Goal: Task Accomplishment & Management: Manage account settings

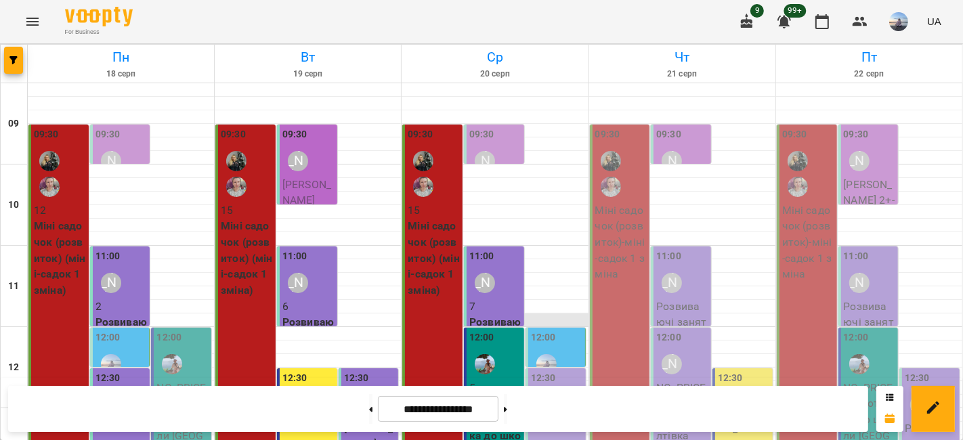
scroll to position [226, 0]
click at [552, 389] on div "[PERSON_NAME]" at bounding box center [546, 404] width 31 height 31
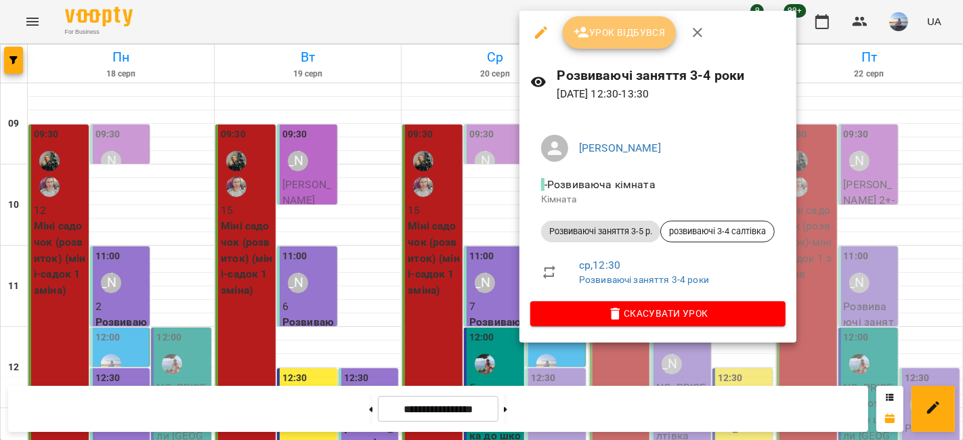
click at [578, 41] on button "Урок відбувся" at bounding box center [620, 32] width 114 height 33
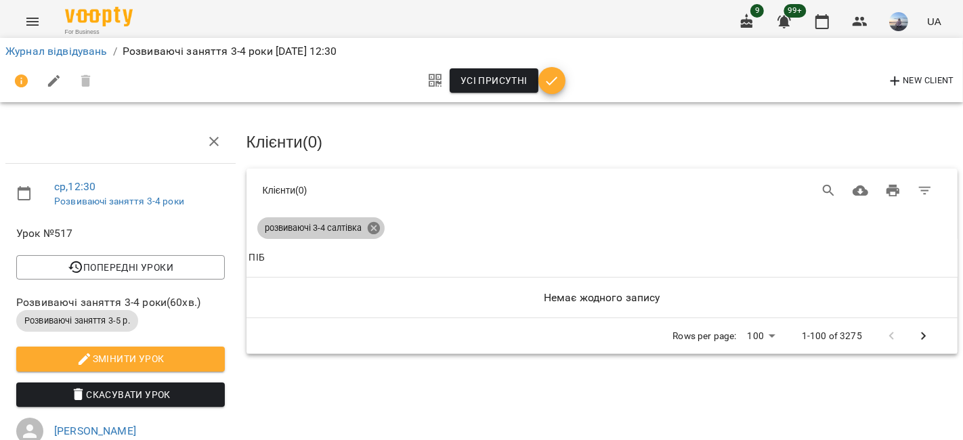
click at [379, 225] on icon at bounding box center [373, 228] width 15 height 15
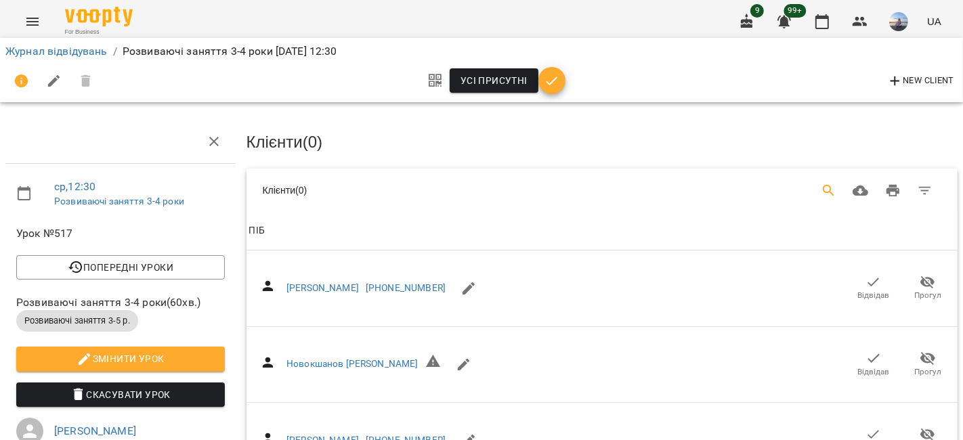
click at [373, 226] on span "ПІБ" at bounding box center [602, 231] width 707 height 16
click at [821, 194] on icon "Search" at bounding box center [829, 191] width 16 height 16
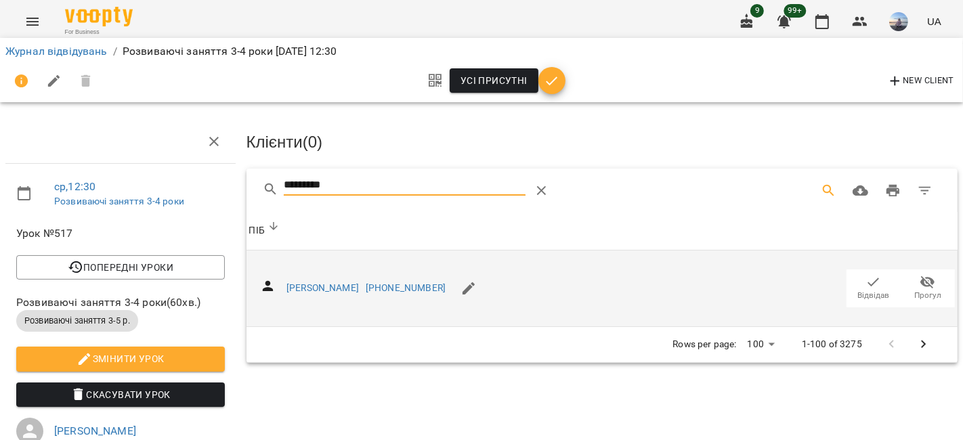
click at [872, 290] on span "Відвідав" at bounding box center [874, 296] width 32 height 12
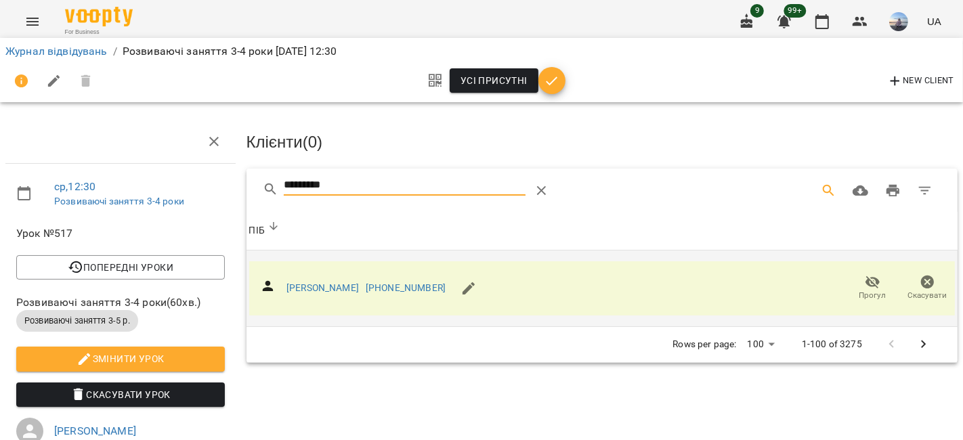
drag, startPoint x: 366, startPoint y: 183, endPoint x: 232, endPoint y: 178, distance: 133.5
click at [232, 178] on div "ср , 12:30 Розвиваючі заняття 3-4 роки Урок №517 Попередні уроки [DATE] 11:00 […" at bounding box center [482, 402] width 974 height 695
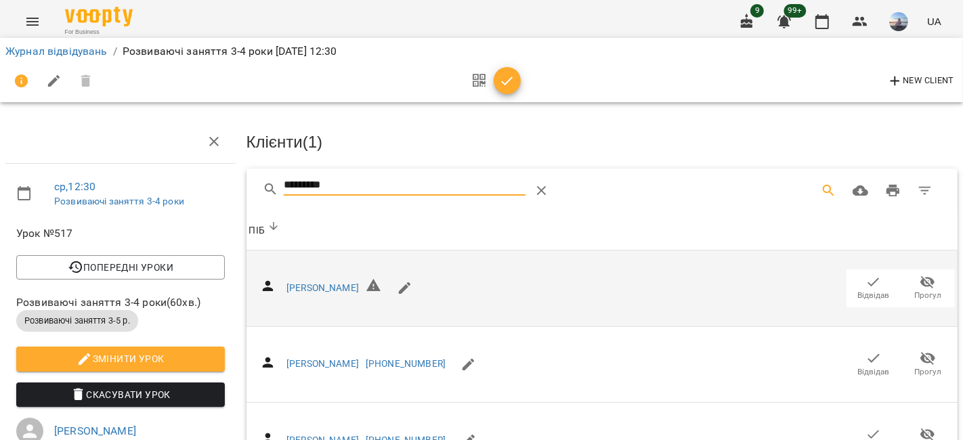
click at [868, 281] on icon "button" at bounding box center [874, 282] width 12 height 9
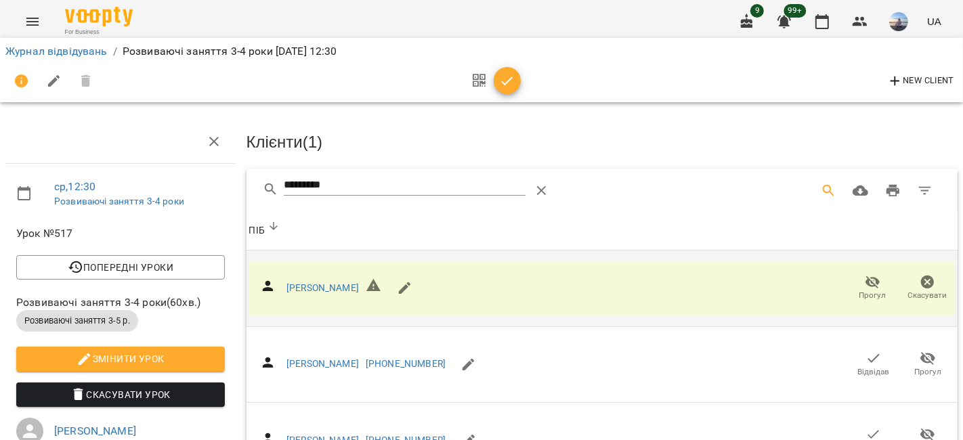
drag, startPoint x: 342, startPoint y: 177, endPoint x: 221, endPoint y: 176, distance: 121.3
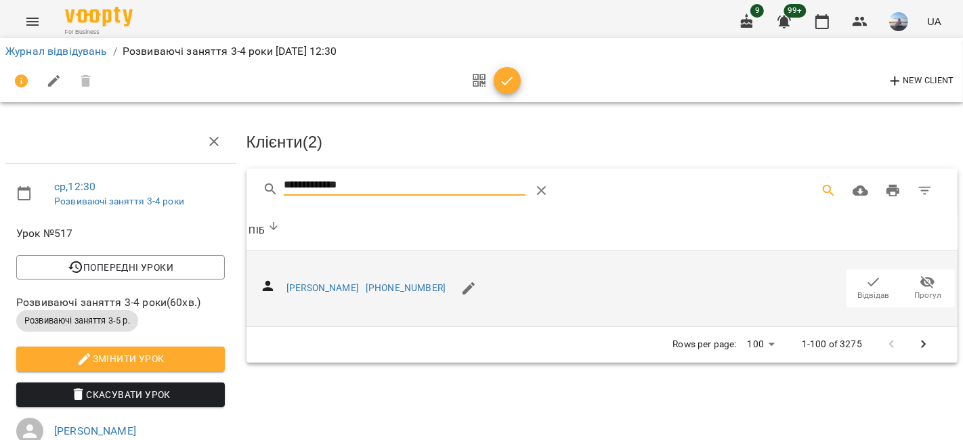
type input "**********"
click at [847, 292] on button "Відвідав" at bounding box center [874, 289] width 54 height 38
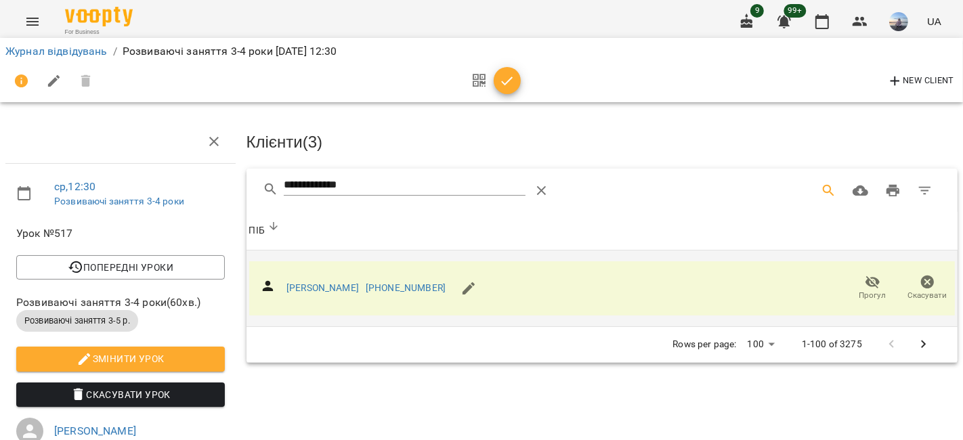
click at [504, 75] on icon "button" at bounding box center [507, 81] width 16 height 16
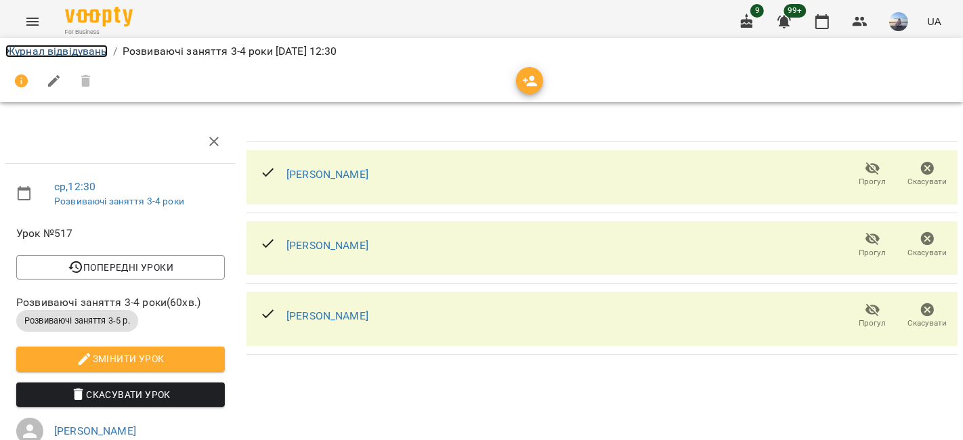
click at [87, 52] on link "Журнал відвідувань" at bounding box center [56, 51] width 102 height 13
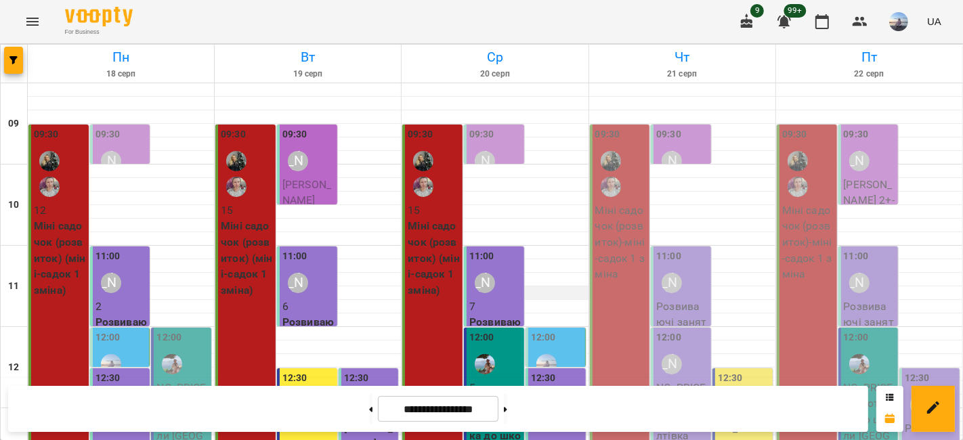
scroll to position [226, 0]
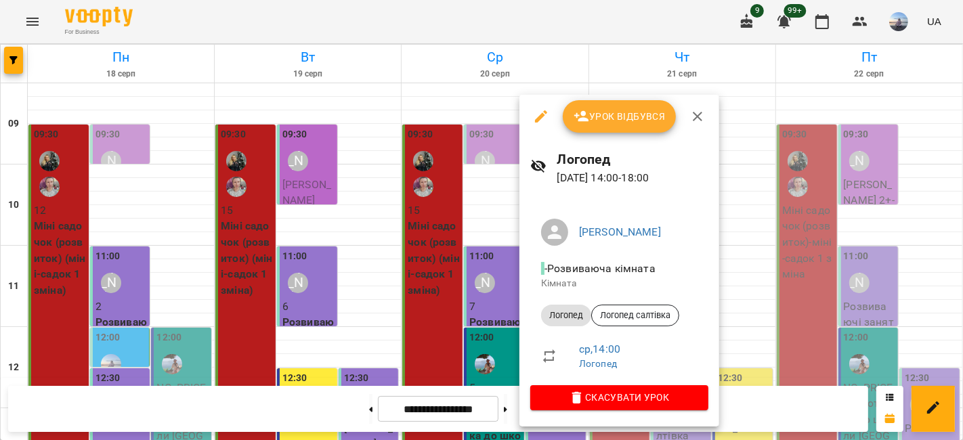
click at [586, 109] on icon "button" at bounding box center [582, 116] width 16 height 16
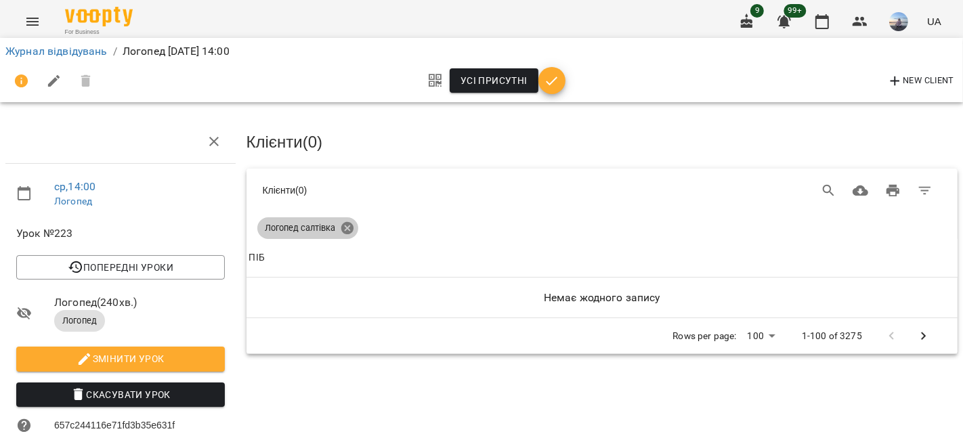
click at [347, 222] on icon at bounding box center [347, 228] width 12 height 12
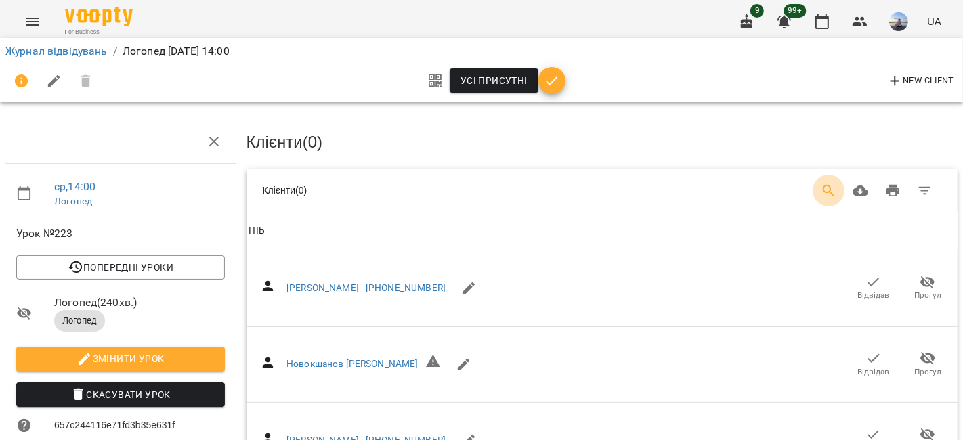
click at [823, 185] on icon "Search" at bounding box center [829, 191] width 12 height 12
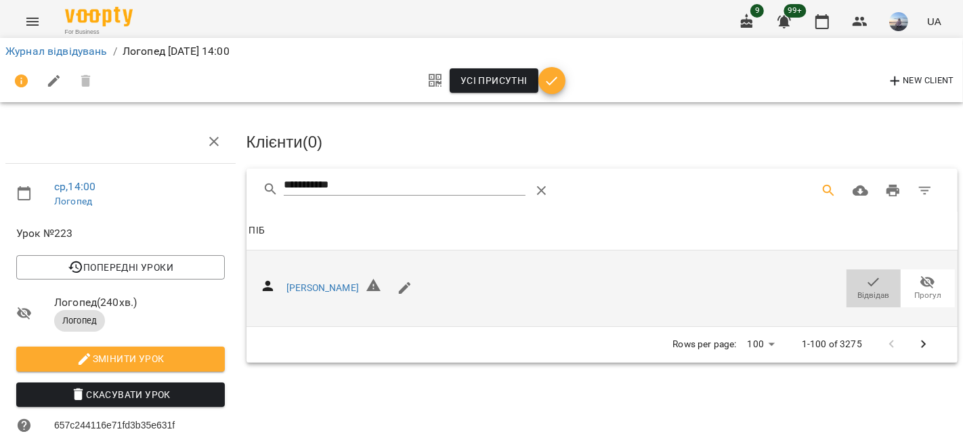
click at [869, 278] on icon "button" at bounding box center [874, 282] width 16 height 16
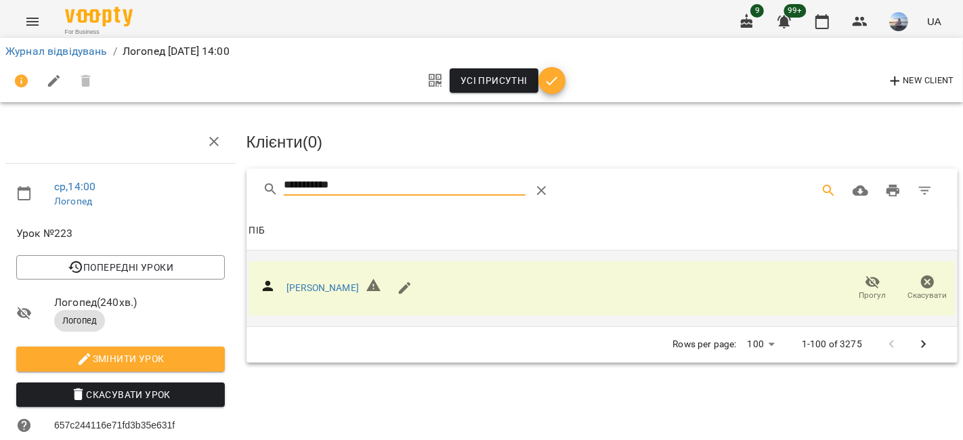
drag, startPoint x: 348, startPoint y: 185, endPoint x: 197, endPoint y: 184, distance: 151.1
click at [197, 184] on div "**********" at bounding box center [482, 372] width 974 height 635
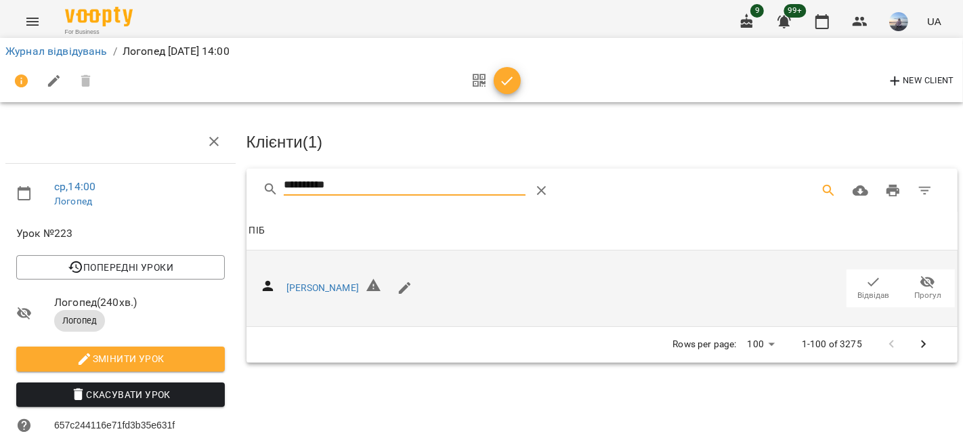
type input "**********"
click at [868, 278] on icon "button" at bounding box center [874, 282] width 12 height 9
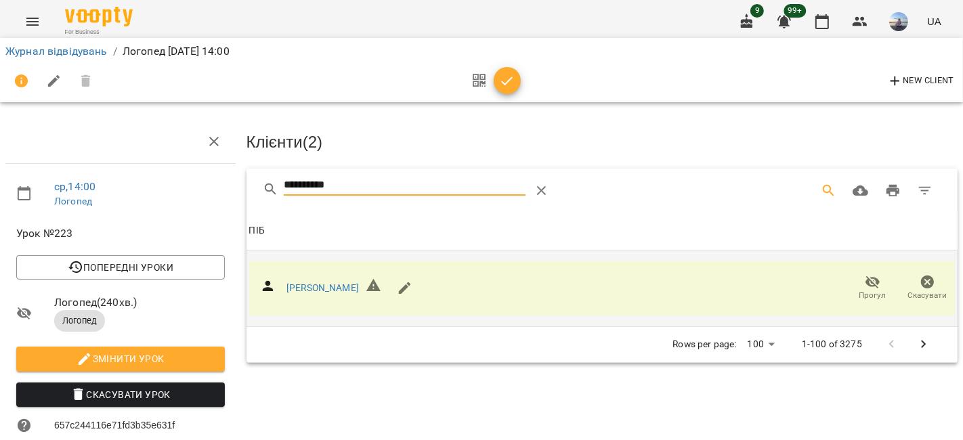
drag, startPoint x: 389, startPoint y: 184, endPoint x: 247, endPoint y: 190, distance: 141.7
click at [247, 190] on div "**********" at bounding box center [603, 190] width 712 height 43
click at [509, 89] on button "button" at bounding box center [507, 80] width 27 height 27
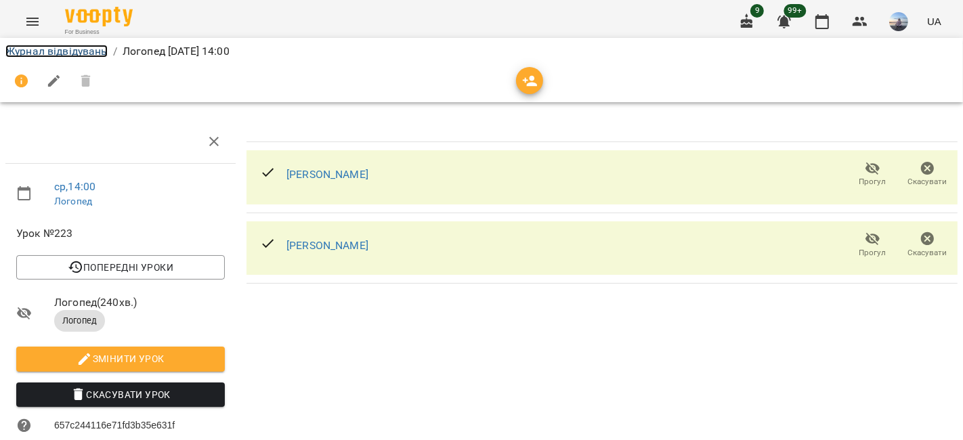
click at [64, 54] on link "Журнал відвідувань" at bounding box center [56, 51] width 102 height 13
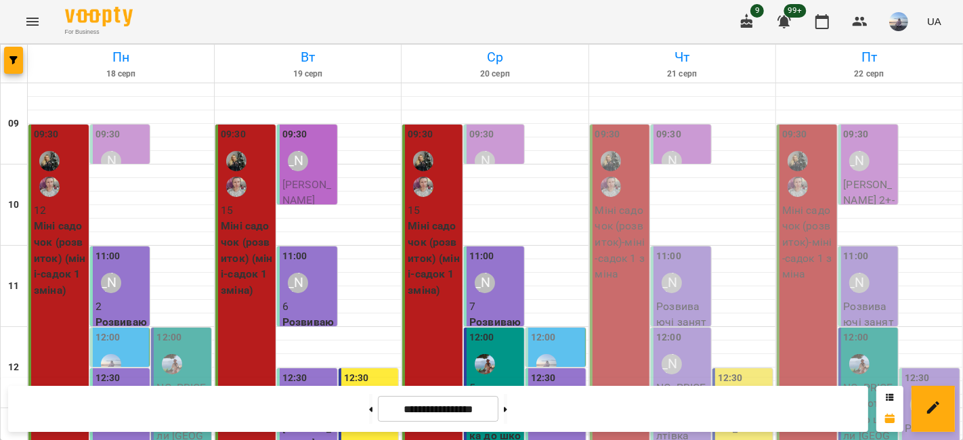
scroll to position [301, 0]
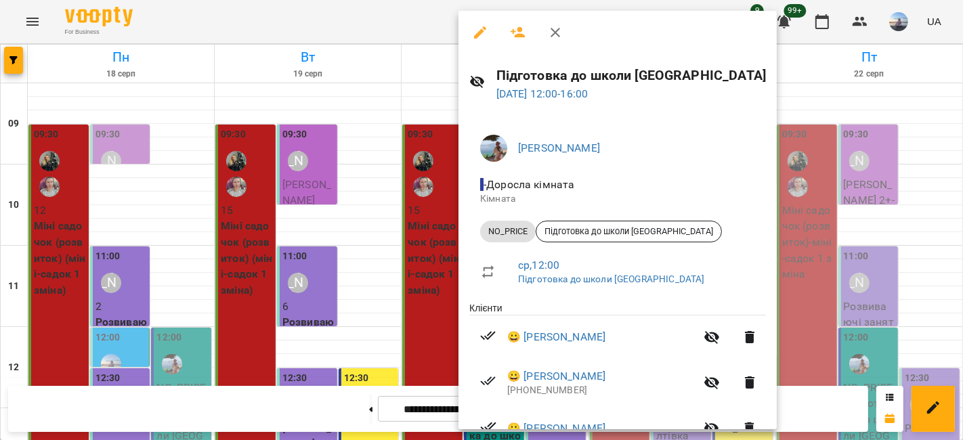
click at [445, 156] on div at bounding box center [481, 220] width 963 height 440
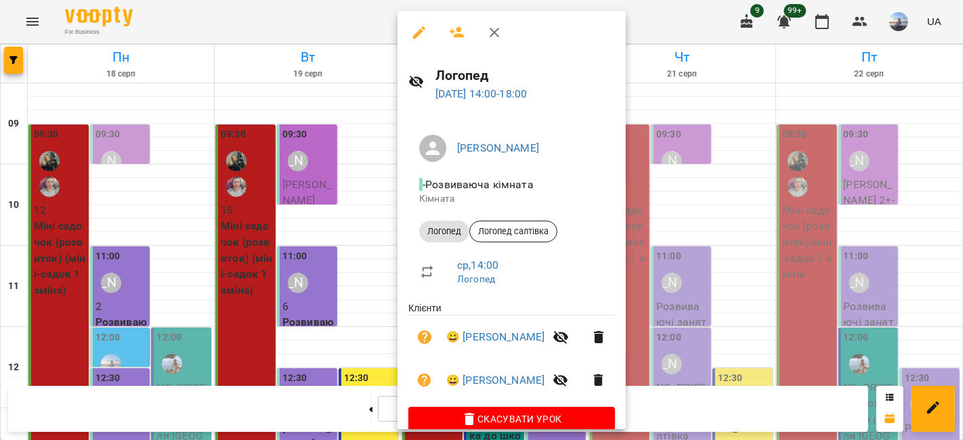
drag, startPoint x: 461, startPoint y: 34, endPoint x: 463, endPoint y: 43, distance: 9.0
click at [461, 34] on icon "button" at bounding box center [457, 32] width 16 height 16
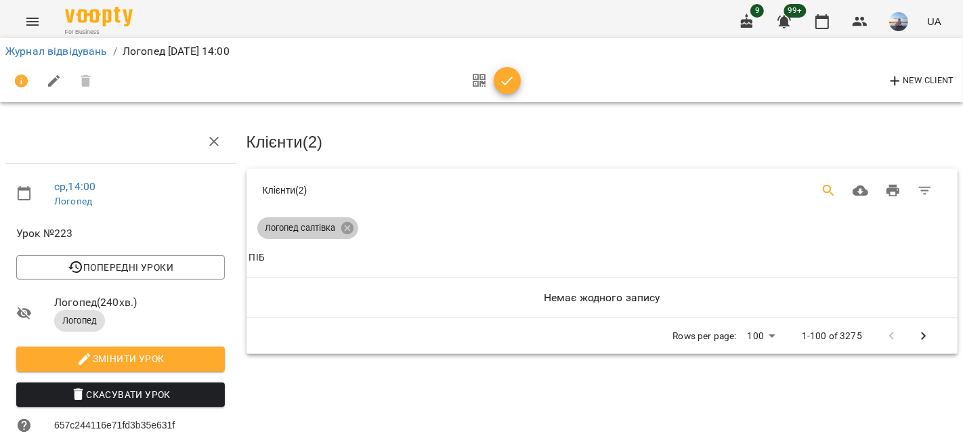
drag, startPoint x: 339, startPoint y: 224, endPoint x: 830, endPoint y: 188, distance: 491.7
click at [341, 224] on icon at bounding box center [347, 228] width 12 height 12
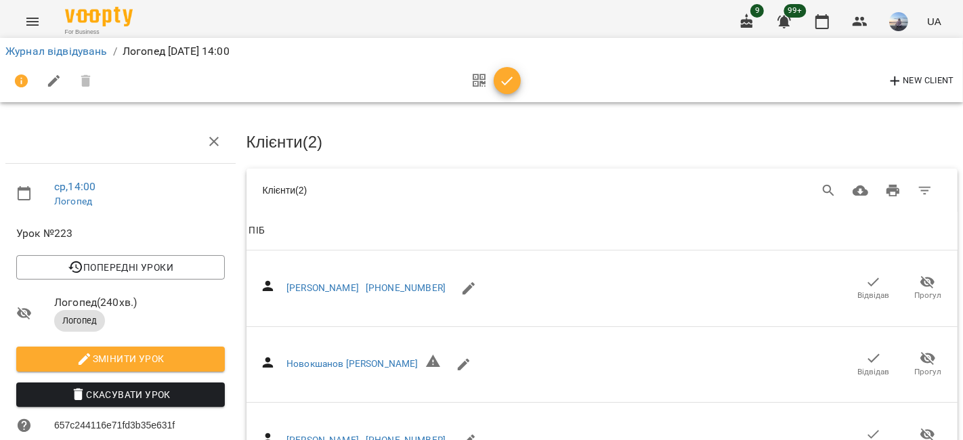
click at [823, 185] on icon "Search" at bounding box center [829, 191] width 12 height 12
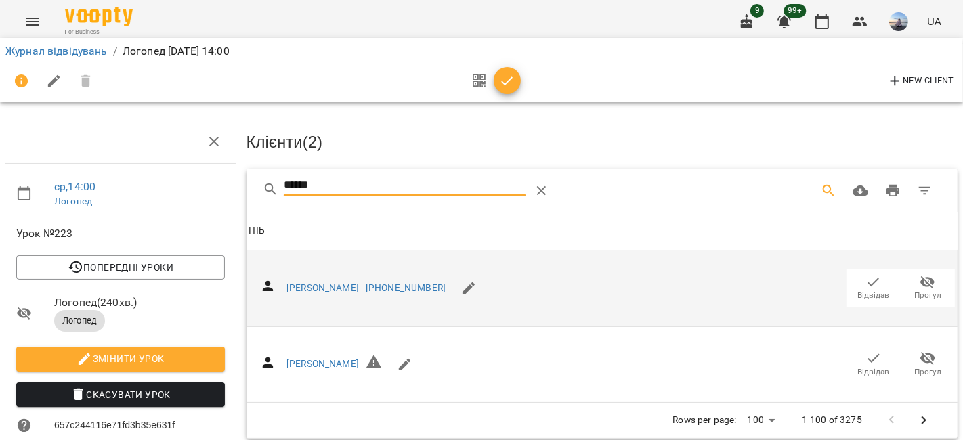
type input "******"
click at [855, 287] on span "Відвідав" at bounding box center [874, 287] width 38 height 27
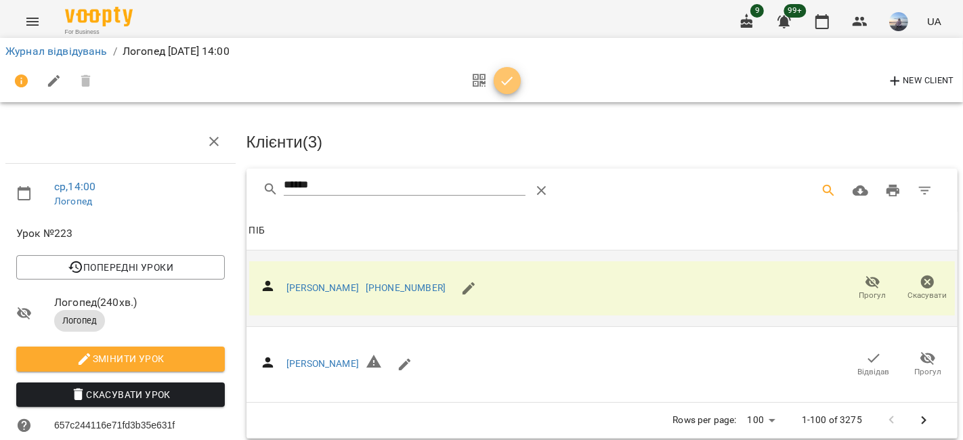
drag, startPoint x: 506, startPoint y: 79, endPoint x: 372, endPoint y: 84, distance: 134.2
click at [506, 79] on icon "button" at bounding box center [507, 81] width 16 height 16
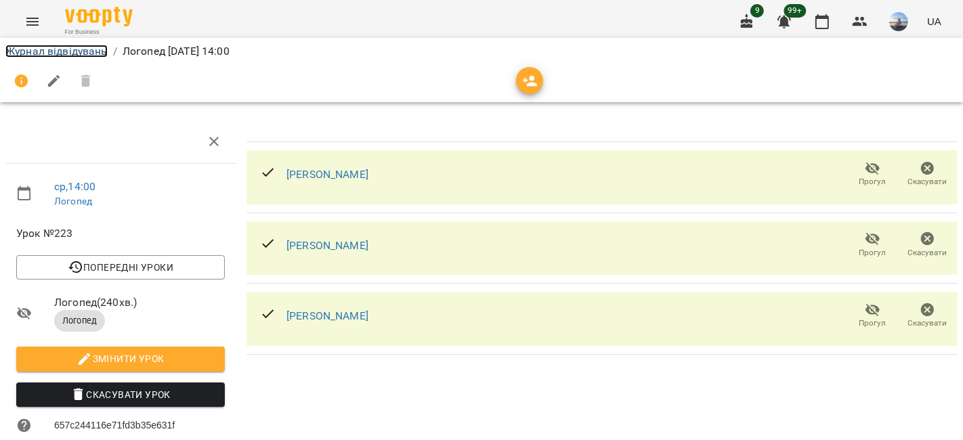
click at [35, 51] on link "Журнал відвідувань" at bounding box center [56, 51] width 102 height 13
